Goal: Navigation & Orientation: Find specific page/section

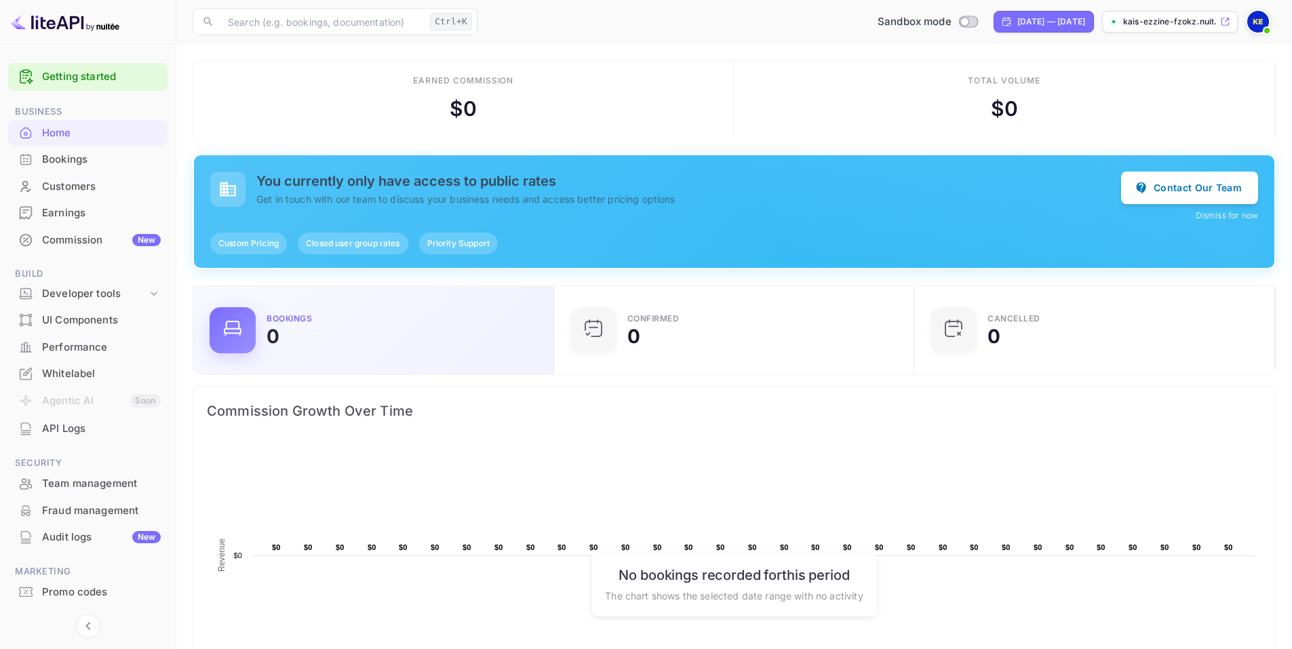
scroll to position [210, 342]
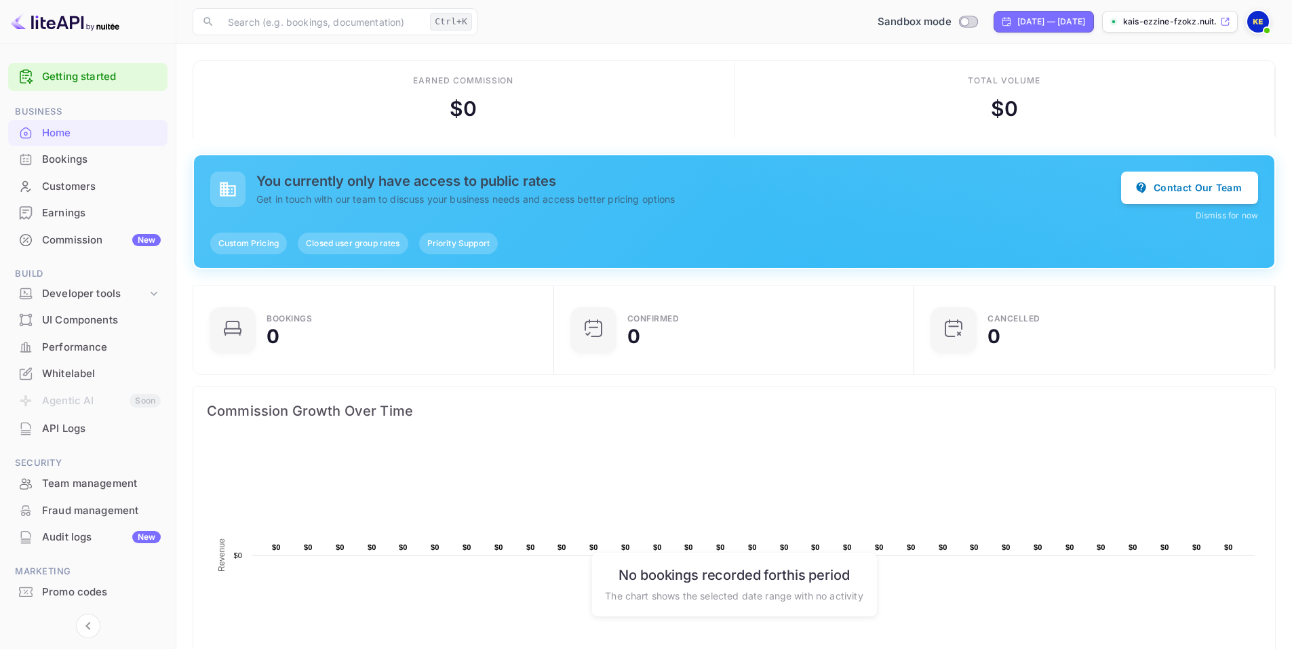
click at [112, 238] on div "Commission New" at bounding box center [101, 241] width 119 height 16
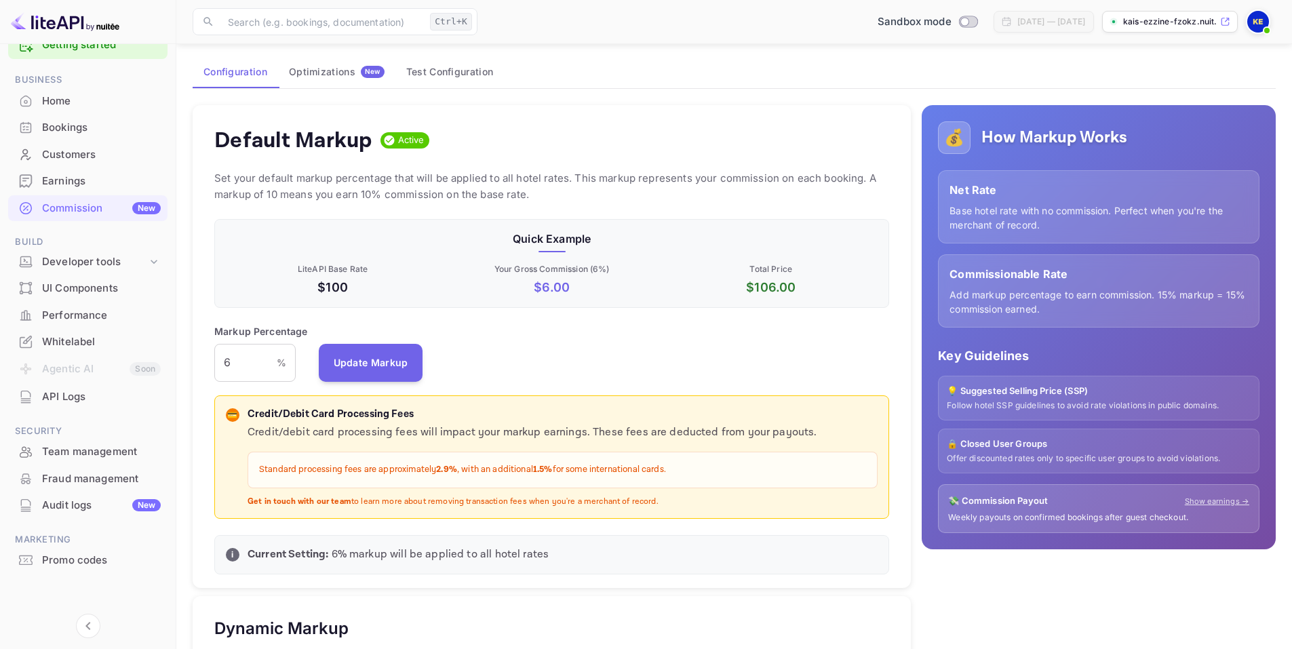
scroll to position [68, 0]
drag, startPoint x: 329, startPoint y: 266, endPoint x: 339, endPoint y: 267, distance: 9.5
click at [339, 267] on p "LiteAPI Base Rate" at bounding box center [333, 269] width 214 height 12
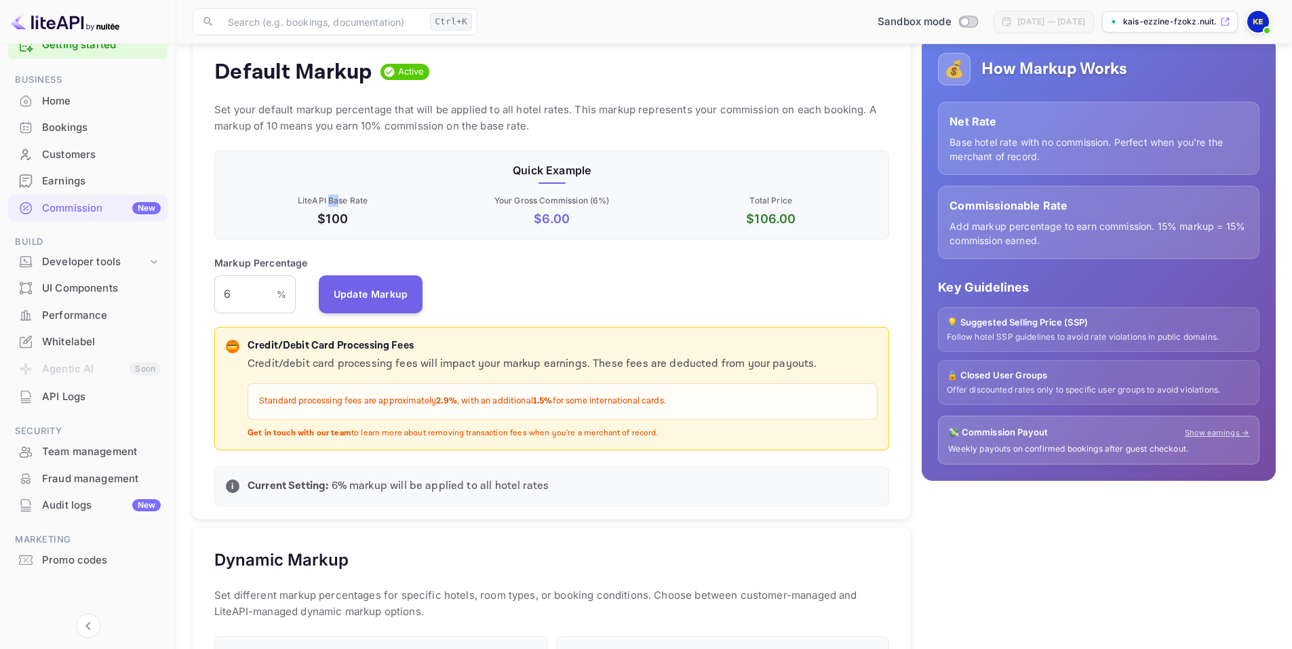
scroll to position [0, 0]
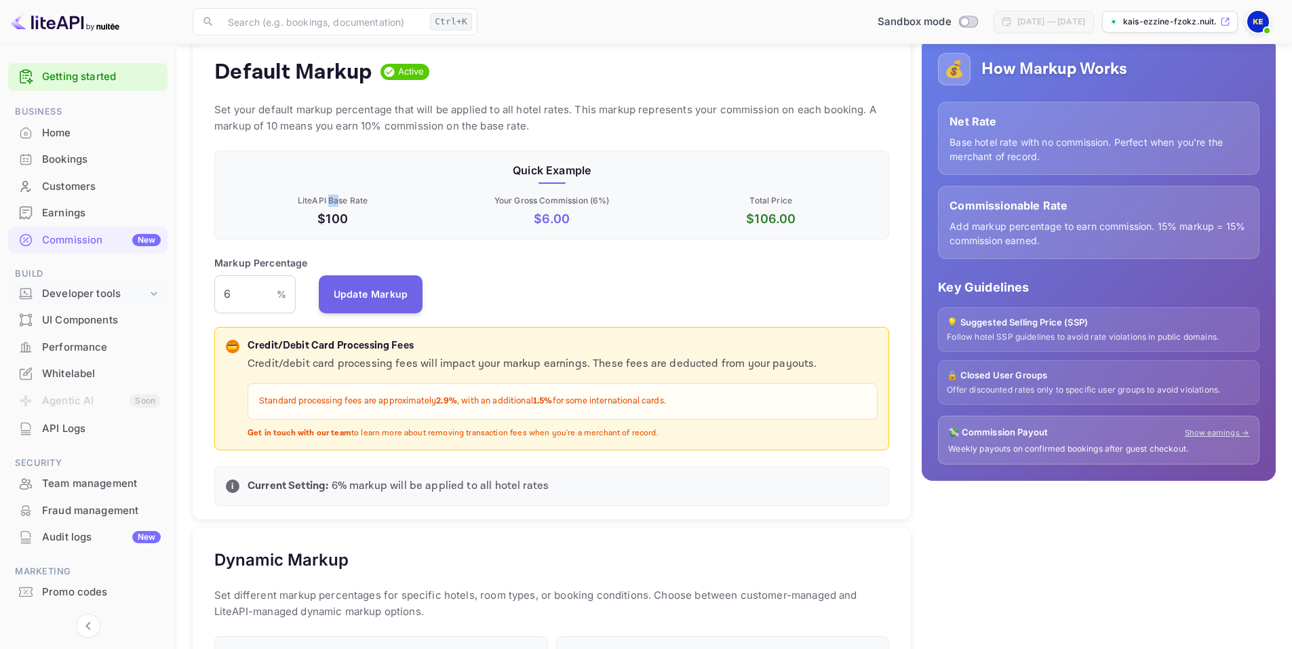
click at [126, 294] on div "Developer tools" at bounding box center [94, 294] width 105 height 16
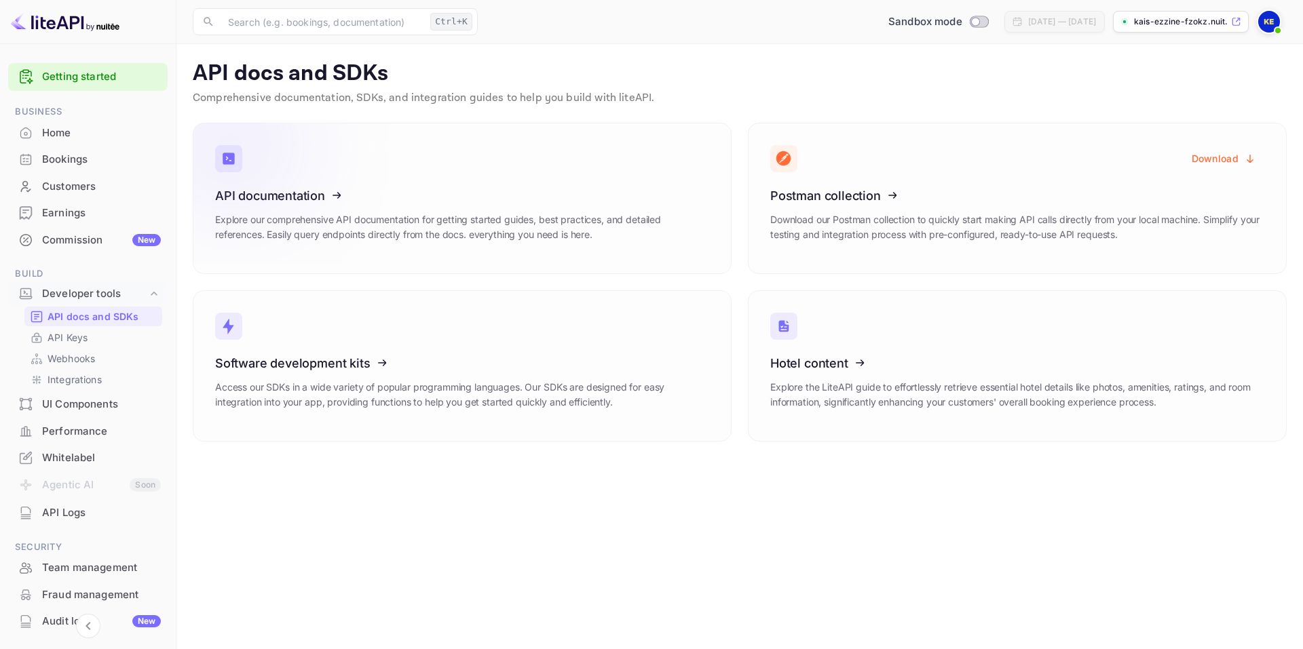
click at [347, 224] on icon at bounding box center [298, 193] width 211 height 140
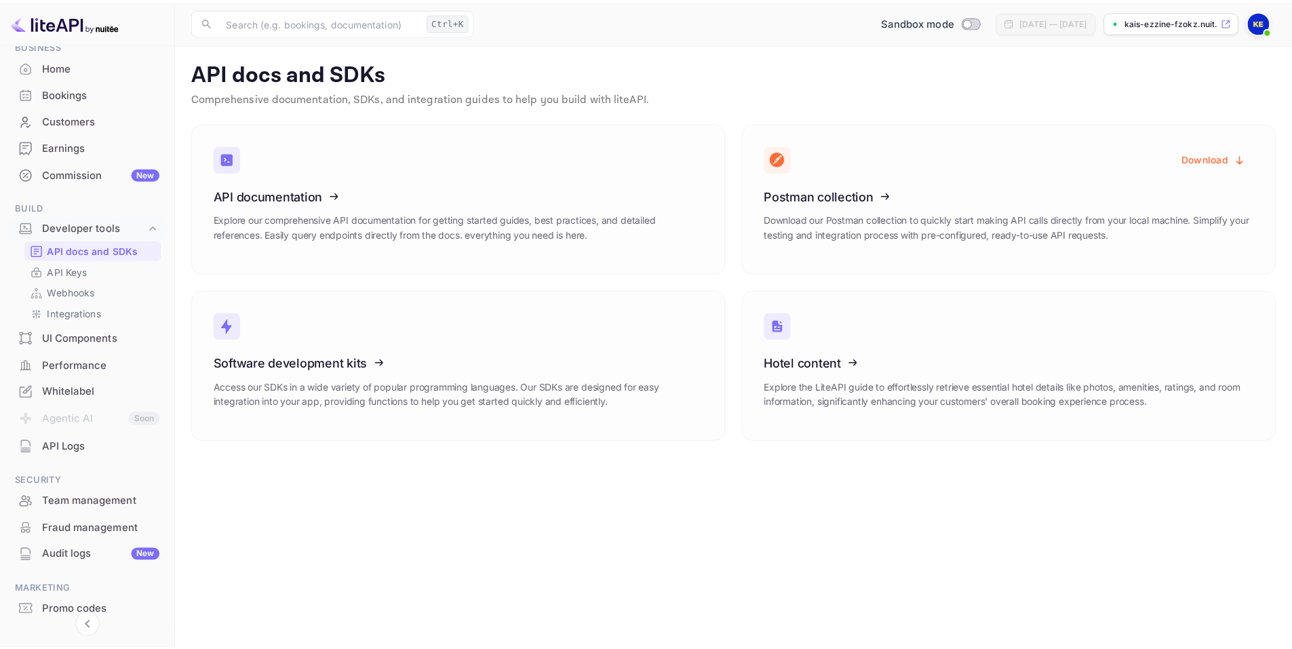
scroll to position [116, 0]
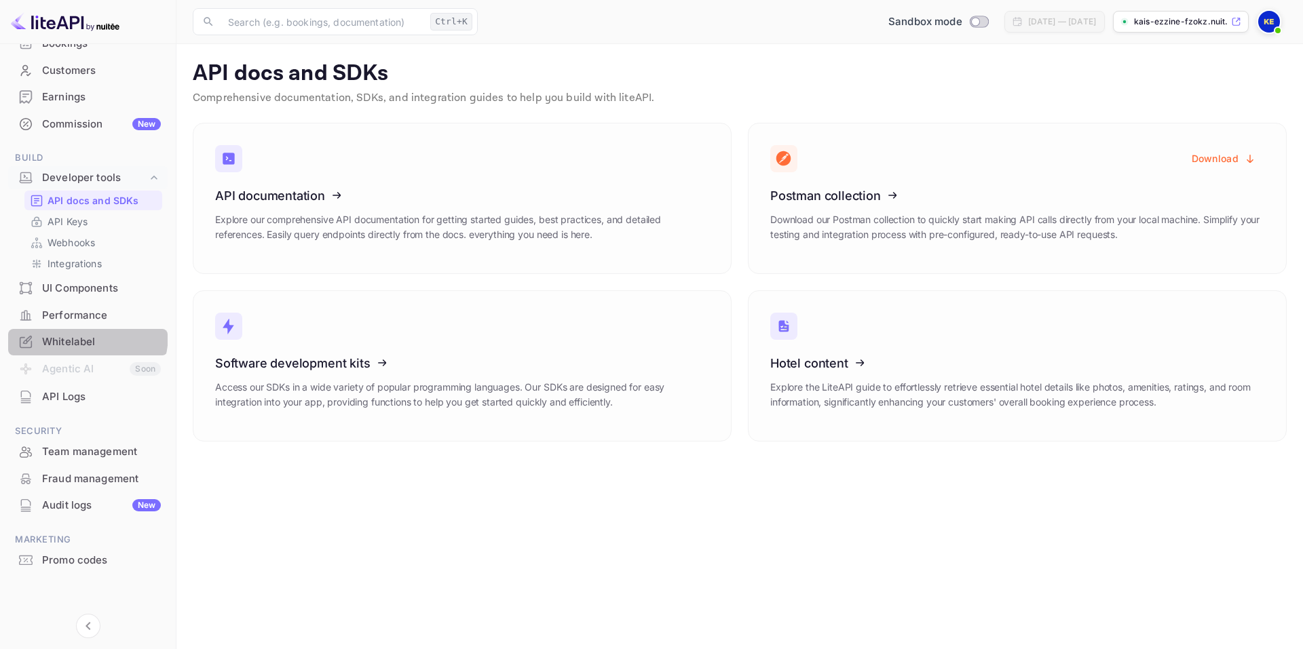
click at [69, 334] on div "Whitelabel" at bounding box center [87, 342] width 159 height 26
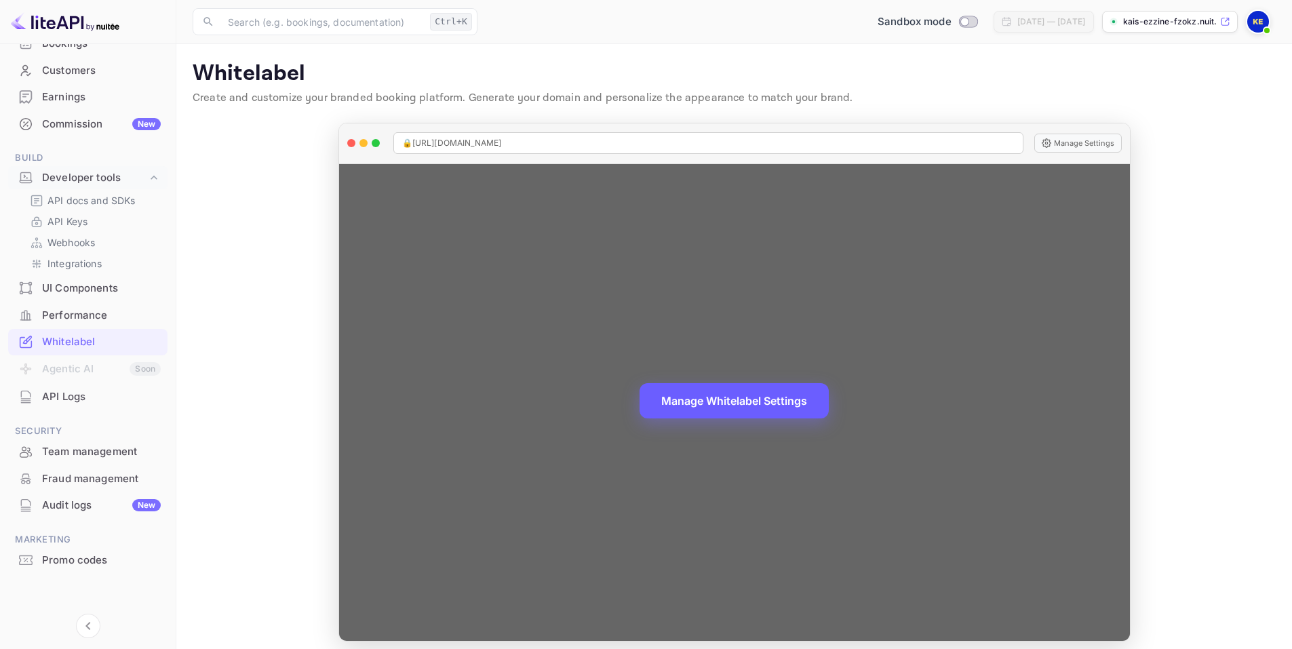
click at [720, 405] on button "Manage Whitelabel Settings" at bounding box center [734, 400] width 189 height 35
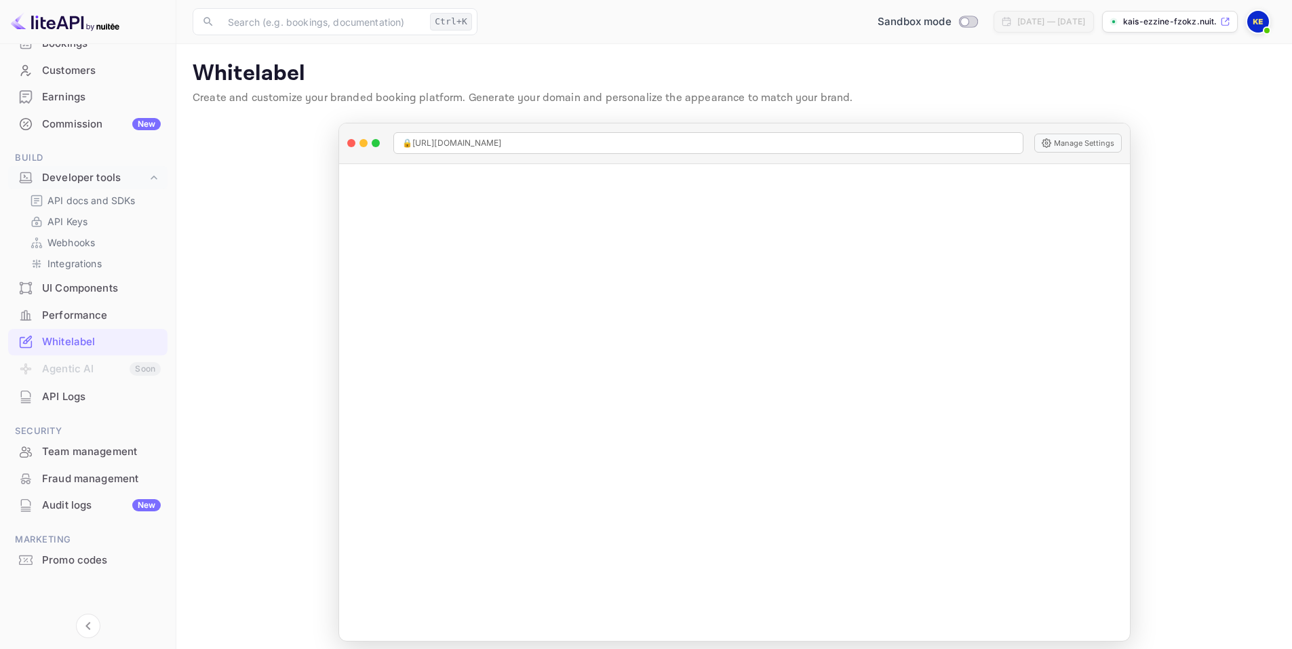
click at [1212, 20] on p "kais-ezzine-fzokz.nuit..." at bounding box center [1170, 22] width 94 height 12
